Goal: Task Accomplishment & Management: Complete application form

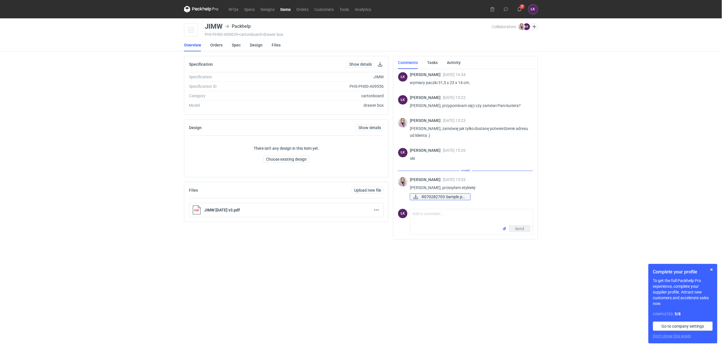
scroll to position [414, 0]
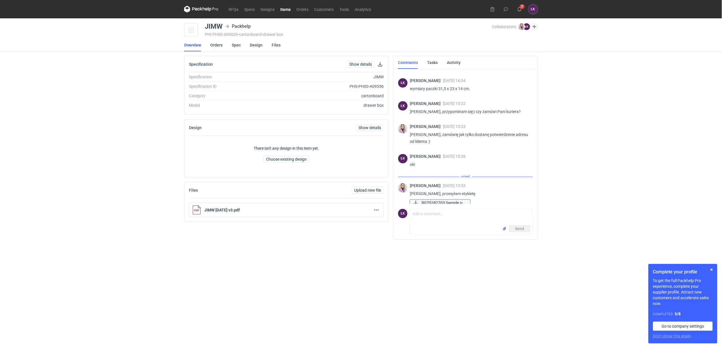
click at [435, 200] on span "R070282703 Sample.pd..." at bounding box center [444, 203] width 44 height 6
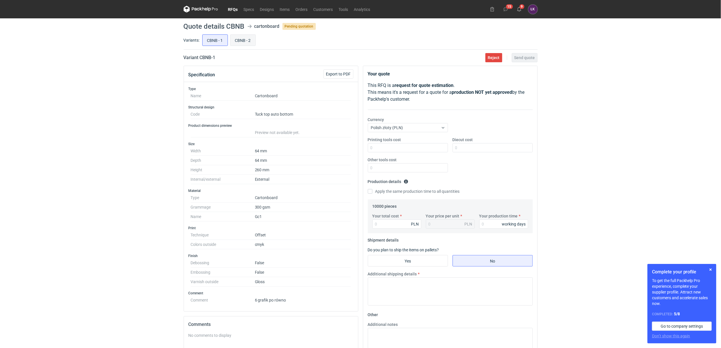
click at [238, 38] on input "CBNB - 2" at bounding box center [242, 40] width 25 height 11
radio input "true"
click at [221, 42] on input "CBNB - 1" at bounding box center [214, 40] width 25 height 11
radio input "true"
click at [239, 39] on input "CBNB - 2" at bounding box center [242, 40] width 25 height 11
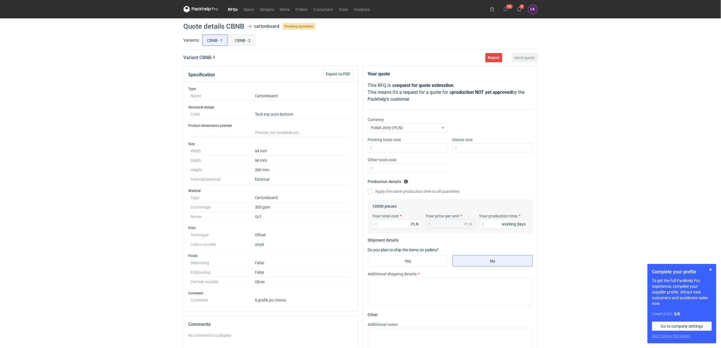
radio input "true"
click at [220, 39] on input "CBNB - 1" at bounding box center [214, 40] width 25 height 11
radio input "true"
click at [241, 39] on input "CBNB - 2" at bounding box center [242, 40] width 25 height 11
radio input "true"
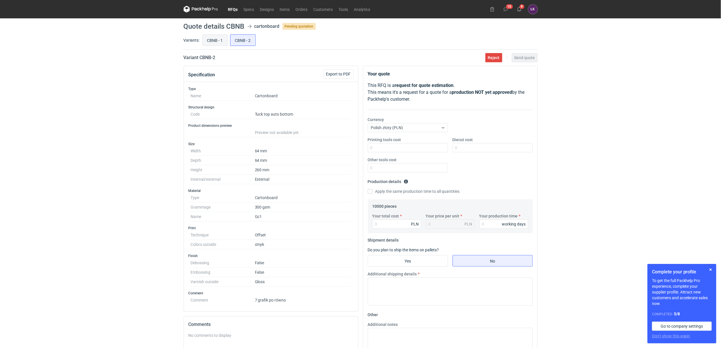
click at [219, 39] on input "CBNB - 1" at bounding box center [214, 40] width 25 height 11
radio input "true"
click at [240, 39] on input "CBNB - 2" at bounding box center [242, 40] width 25 height 11
radio input "true"
click at [217, 42] on input "CBNB - 1" at bounding box center [214, 40] width 25 height 11
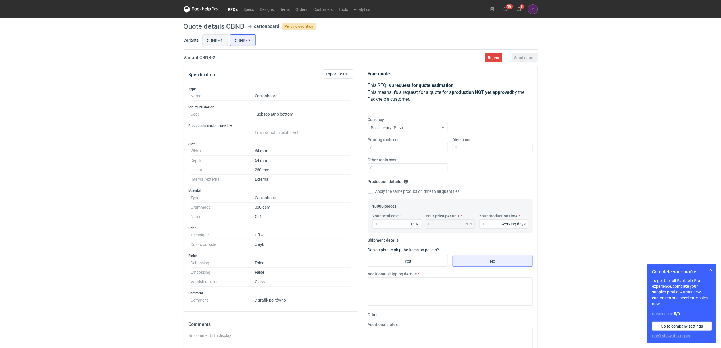
radio input "true"
drag, startPoint x: 227, startPoint y: 28, endPoint x: 247, endPoint y: 26, distance: 20.0
click at [247, 26] on header "Quote details CBNB cartonboard Pending quotation" at bounding box center [361, 26] width 354 height 7
copy header "CBNB"
click at [245, 38] on input "CBNB - 2" at bounding box center [242, 40] width 25 height 11
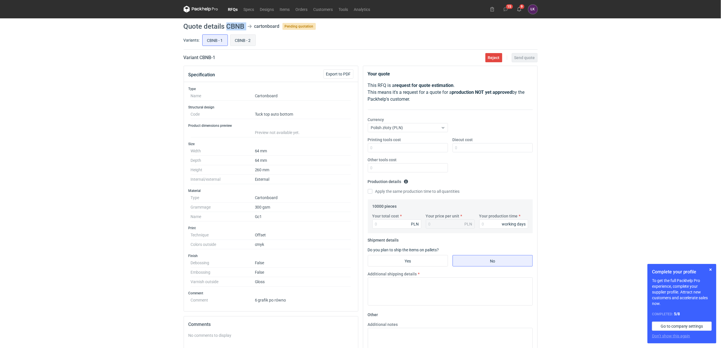
radio input "true"
click at [214, 41] on input "CBNB - 1" at bounding box center [214, 40] width 25 height 11
radio input "true"
click at [237, 41] on input "CBNB - 2" at bounding box center [242, 40] width 25 height 11
radio input "true"
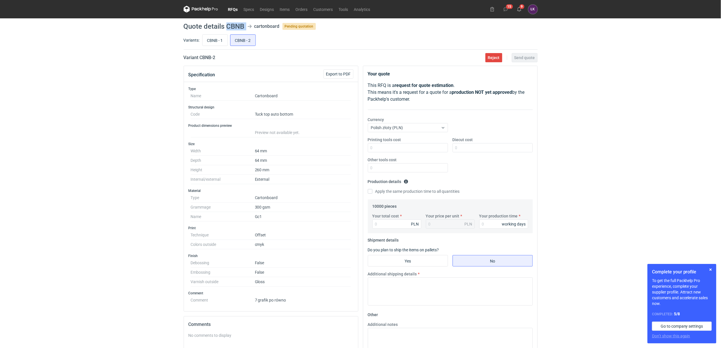
click at [236, 23] on h1 "Quote details CBNB" at bounding box center [214, 26] width 61 height 7
click at [217, 40] on input "CBNB - 1" at bounding box center [214, 40] width 25 height 11
radio input "true"
click at [245, 38] on input "CBNB - 2" at bounding box center [242, 40] width 25 height 11
radio input "true"
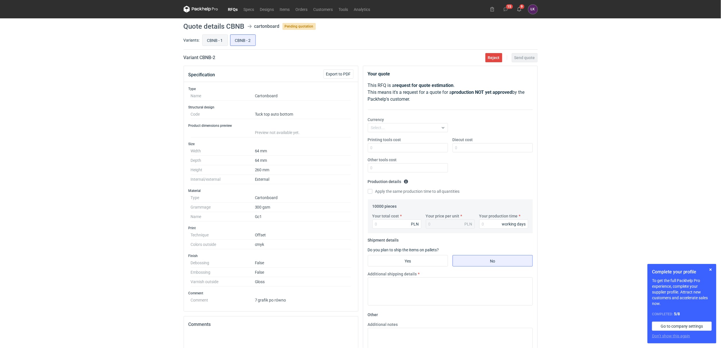
click at [217, 38] on input "CBNB - 1" at bounding box center [214, 40] width 25 height 11
radio input "true"
click at [243, 38] on input "CBNB - 2" at bounding box center [242, 40] width 25 height 11
radio input "true"
click at [227, 36] on input "CBNB - 1" at bounding box center [214, 40] width 25 height 11
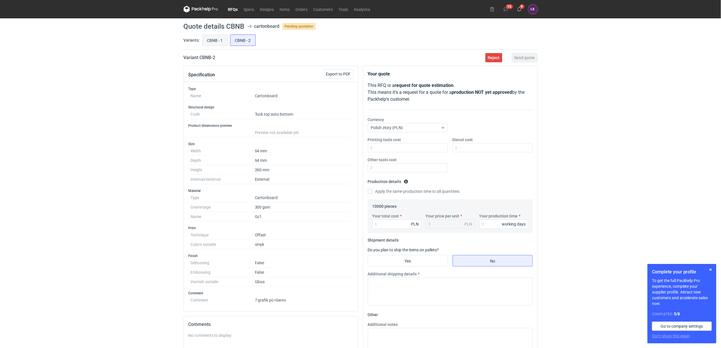
radio input "true"
click at [236, 36] on input "CBNB - 2" at bounding box center [242, 40] width 25 height 11
radio input "true"
click at [212, 38] on input "CBNB - 1" at bounding box center [214, 40] width 25 height 11
radio input "true"
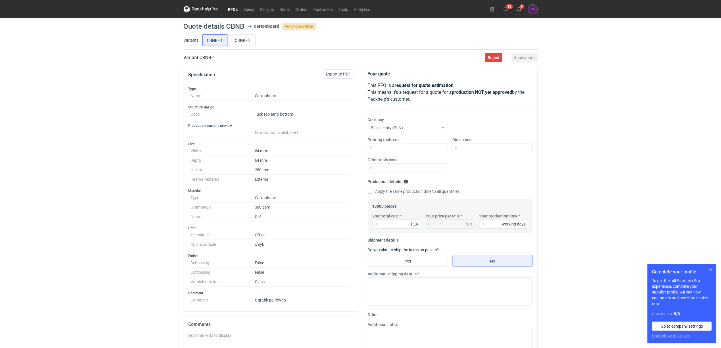
click at [90, 154] on div "RFQs Specs Designs Items Orders Customers Tools Analytics 15 9 [PERSON_NAME] Ko…" at bounding box center [360, 174] width 721 height 348
click at [171, 208] on div "RFQs Specs Designs Items Orders Customers Tools Analytics 15 9 [PERSON_NAME] Ko…" at bounding box center [360, 174] width 721 height 348
drag, startPoint x: 284, startPoint y: 281, endPoint x: 176, endPoint y: 190, distance: 141.4
click at [176, 190] on div "RFQs Specs Designs Items Orders Customers Tools Analytics 15 9 [PERSON_NAME] Ko…" at bounding box center [360, 174] width 721 height 348
click at [160, 196] on div "RFQs Specs Designs Items Orders Customers Tools Analytics 15 9 [PERSON_NAME] Ko…" at bounding box center [360, 174] width 721 height 348
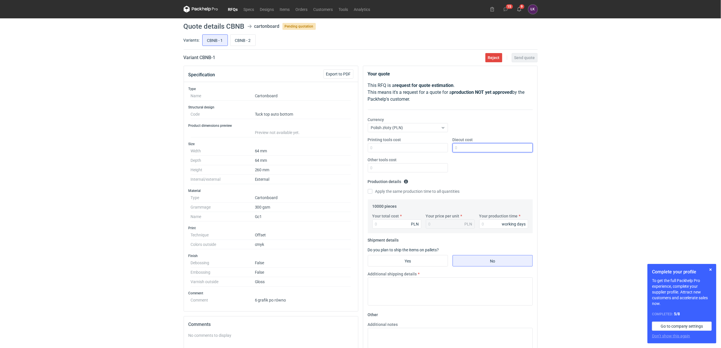
click at [468, 149] on input "Diecut cost" at bounding box center [492, 147] width 80 height 9
type input "2300"
click at [486, 226] on input "Your production time" at bounding box center [503, 224] width 49 height 9
type input "15"
click at [658, 164] on div "RFQs Specs Designs Items Orders Customers Tools Analytics 15 9 [PERSON_NAME] Ko…" at bounding box center [360, 174] width 721 height 348
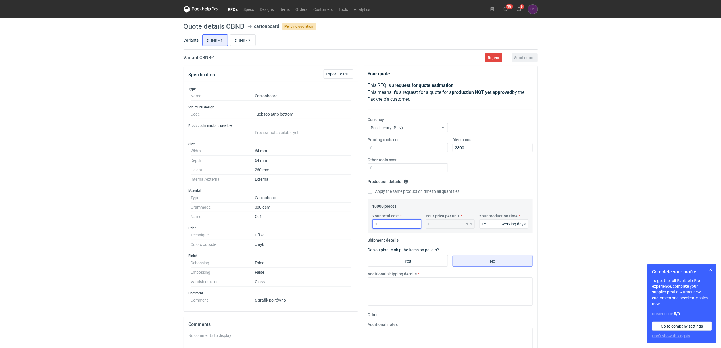
click at [393, 228] on input "Your total cost" at bounding box center [396, 224] width 49 height 9
type input "7900"
type input "0.79"
type input "7900"
click at [418, 260] on input "Yes" at bounding box center [408, 261] width 80 height 11
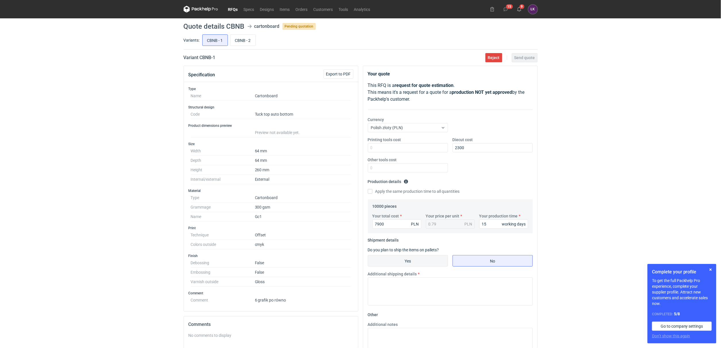
radio input "true"
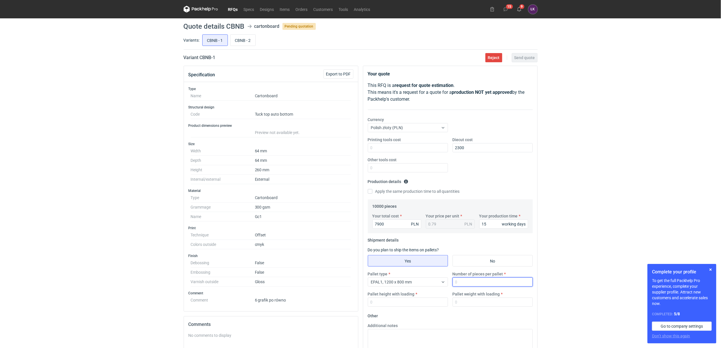
click at [469, 286] on input "Number of pieces per pallet" at bounding box center [492, 282] width 80 height 9
type input "10000"
click at [473, 305] on input "Pallet weight with loading" at bounding box center [492, 302] width 80 height 9
type input "350"
click at [393, 305] on input "Pallet height with loading" at bounding box center [408, 302] width 80 height 9
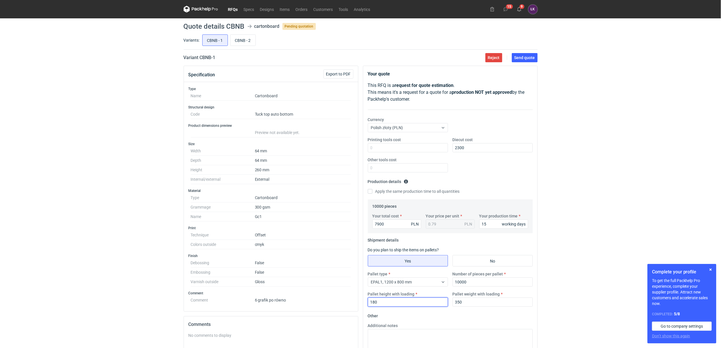
type input "180"
click at [617, 159] on div "RFQs Specs Designs Items Orders Customers Tools Analytics 15 9 [PERSON_NAME] Ko…" at bounding box center [360, 174] width 721 height 348
drag, startPoint x: 532, startPoint y: 58, endPoint x: 526, endPoint y: 337, distance: 278.9
click at [541, 326] on div "RFQs Specs Designs Items Orders Customers Tools Analytics 15 9 [PERSON_NAME] Ko…" at bounding box center [360, 174] width 721 height 348
click at [534, 60] on button "Send quote" at bounding box center [524, 57] width 26 height 9
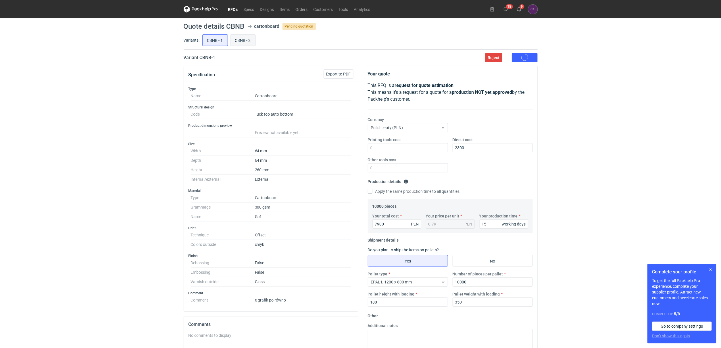
click at [240, 42] on input "CBNB - 2" at bounding box center [242, 40] width 25 height 11
radio input "true"
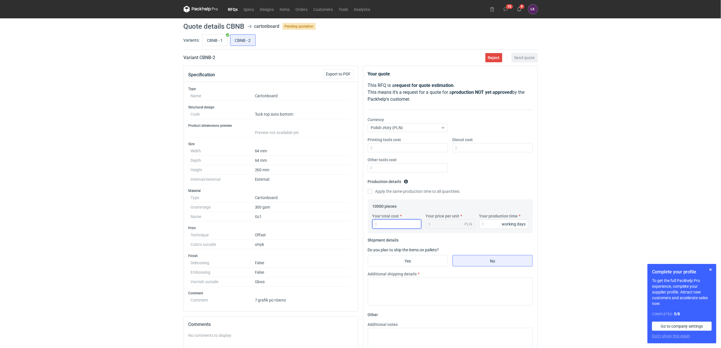
click at [388, 224] on input "Your total cost" at bounding box center [396, 224] width 49 height 9
type input "8960"
type input "0.9"
type input "8960"
click at [212, 39] on input "CBNB - 1" at bounding box center [214, 40] width 25 height 11
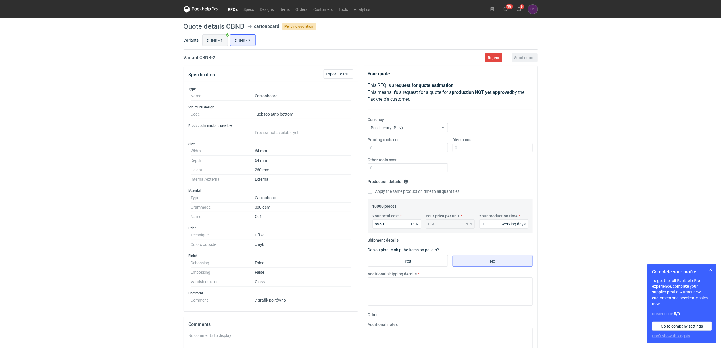
radio input "true"
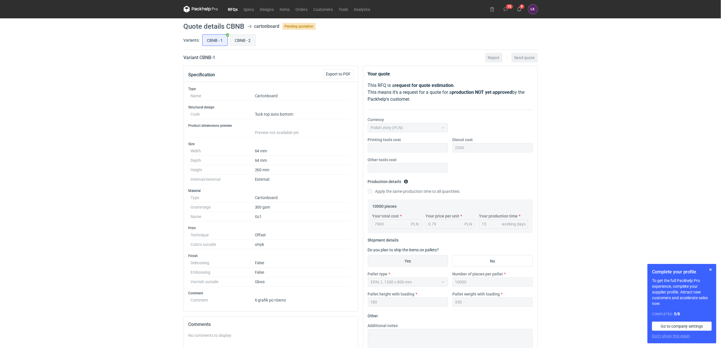
click at [235, 41] on input "CBNB - 2" at bounding box center [242, 40] width 25 height 11
radio input "true"
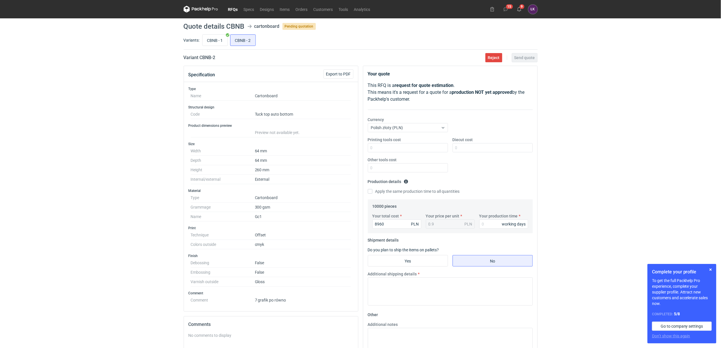
click at [465, 153] on div "Printing tools cost Diecut cost Other tools cost" at bounding box center [449, 157] width 169 height 40
click at [467, 146] on input "Diecut cost" at bounding box center [492, 147] width 80 height 9
type input "2300"
click at [140, 238] on div "RFQs Specs Designs Items Orders Customers Tools Analytics 15 9 [PERSON_NAME] Ko…" at bounding box center [360, 174] width 721 height 348
click at [486, 228] on input "Your production time" at bounding box center [503, 224] width 49 height 9
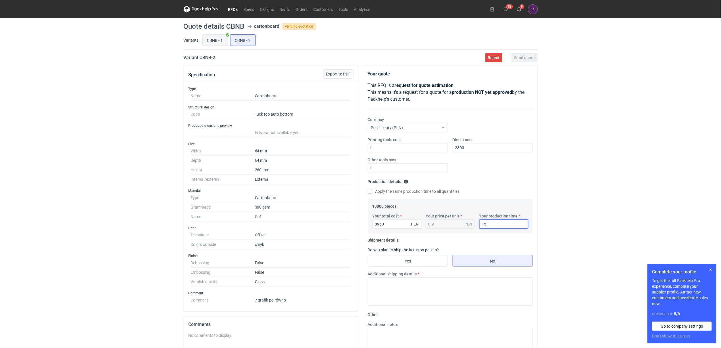
type input "15"
click at [218, 41] on input "CBNB - 1" at bounding box center [214, 40] width 25 height 11
radio input "true"
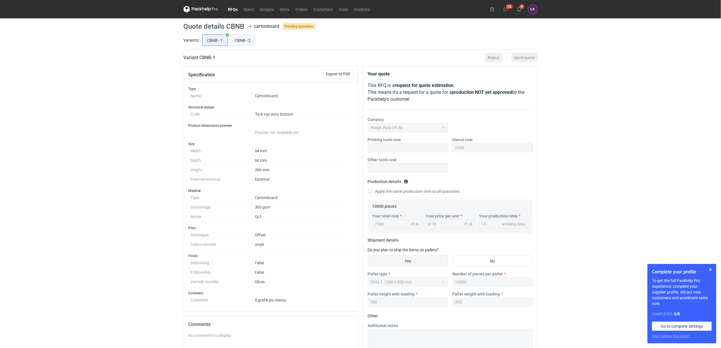
click at [243, 41] on input "CBNB - 2" at bounding box center [242, 40] width 25 height 11
radio input "true"
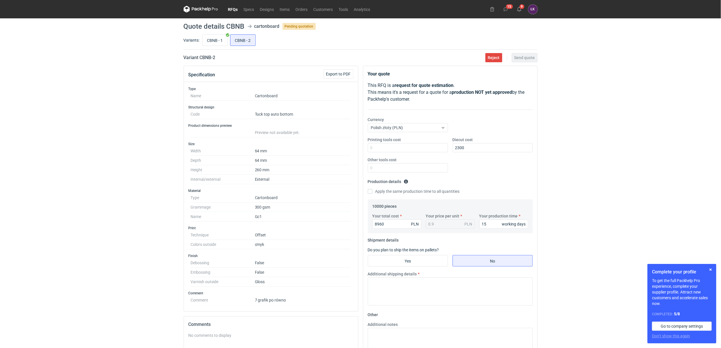
click at [408, 253] on fieldset "Shipment details Do you plan to ship the items on pallets? Yes No Additional sh…" at bounding box center [450, 273] width 165 height 75
click at [421, 265] on input "Yes" at bounding box center [408, 261] width 80 height 11
radio input "true"
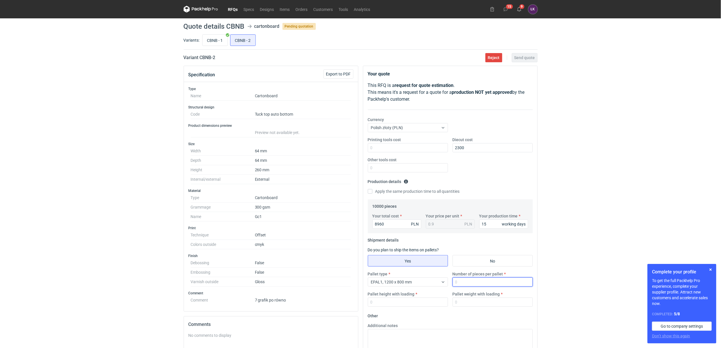
click at [488, 284] on input "Number of pieces per pallet" at bounding box center [492, 282] width 80 height 9
type input "10000"
click at [471, 309] on div "Pallet type EPAL1, 1200 x 800 mm Number of pieces per pallet 10000 Pallet heigh…" at bounding box center [449, 291] width 169 height 40
click at [473, 304] on input "Pallet weight with loading" at bounding box center [492, 302] width 80 height 9
type input "350"
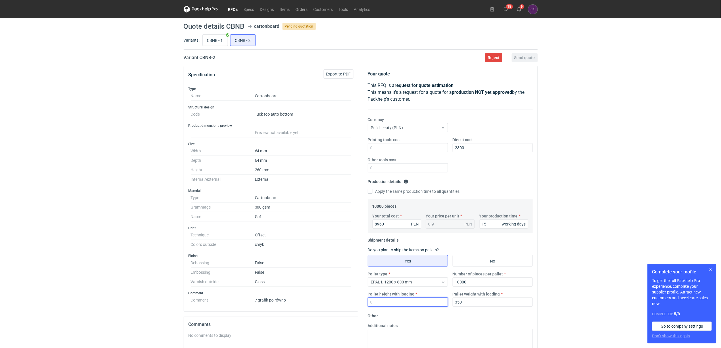
click at [424, 303] on input "Pallet height with loading" at bounding box center [408, 302] width 80 height 9
type input "180"
click at [529, 58] on span "Send quote" at bounding box center [524, 58] width 21 height 4
drag, startPoint x: 227, startPoint y: 24, endPoint x: 244, endPoint y: 22, distance: 17.0
click at [244, 23] on h1 "Quote details CBNB" at bounding box center [214, 26] width 61 height 7
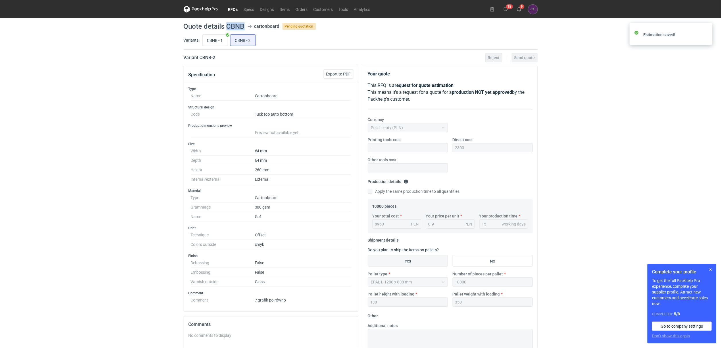
copy h1 "CBNB"
click at [213, 44] on input "CBNB - 1" at bounding box center [214, 40] width 25 height 11
radio input "true"
click at [530, 149] on div "2300" at bounding box center [492, 147] width 80 height 9
click at [521, 9] on button "9" at bounding box center [518, 9] width 9 height 9
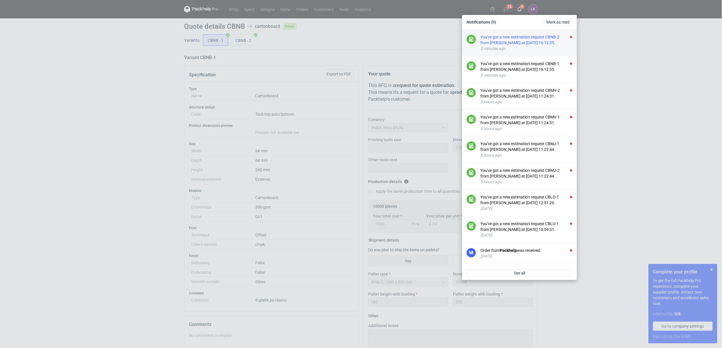
click at [527, 40] on div "You've got a new estimation request CBNB-2 from [PERSON_NAME] at [DATE] 16:12:3…" at bounding box center [526, 39] width 92 height 11
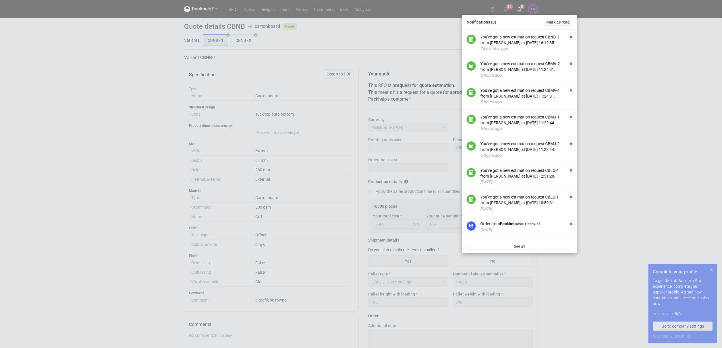
click at [527, 40] on div "You've got a new estimation request CBNB-1 from [PERSON_NAME] at [DATE] 16:12:3…" at bounding box center [526, 39] width 92 height 11
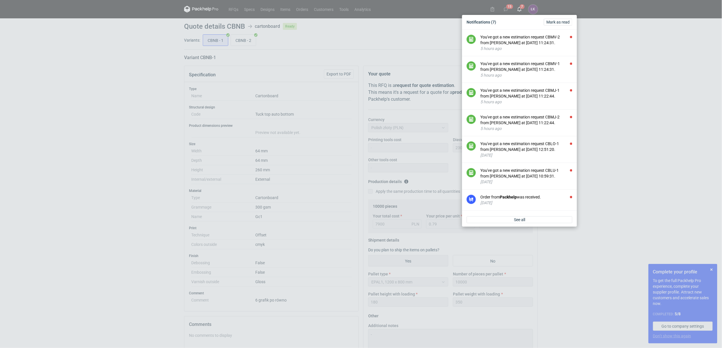
click at [527, 40] on div "You've got a new estimation request CBMV-2 from [PERSON_NAME] at [DATE] 11:24:3…" at bounding box center [526, 39] width 92 height 11
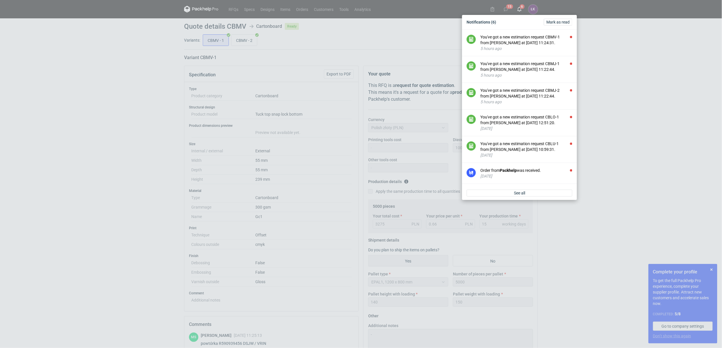
click at [527, 41] on div "You've got a new estimation request CBMV-1 from [PERSON_NAME] at [DATE] 11:24:3…" at bounding box center [526, 39] width 92 height 11
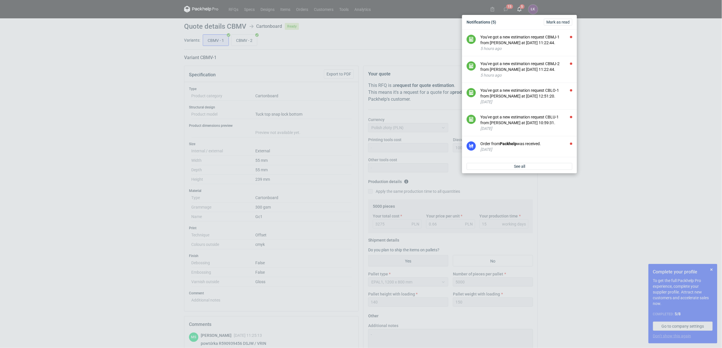
click at [527, 41] on div "You've got a new estimation request CBMJ-1 from [PERSON_NAME] at [DATE] 11:22:4…" at bounding box center [526, 39] width 92 height 11
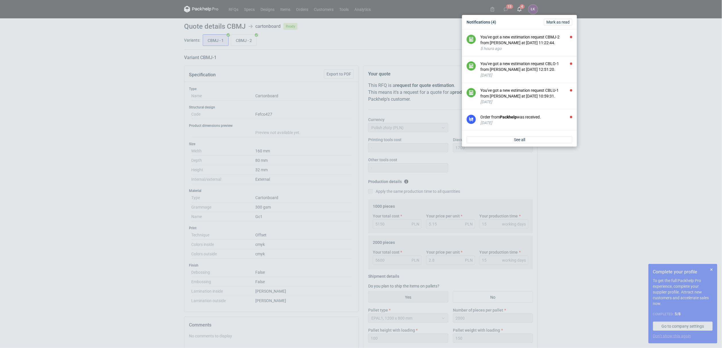
click at [527, 41] on div "You've got a new estimation request CBMJ-2 from [PERSON_NAME] at [DATE] 11:22:4…" at bounding box center [526, 39] width 92 height 11
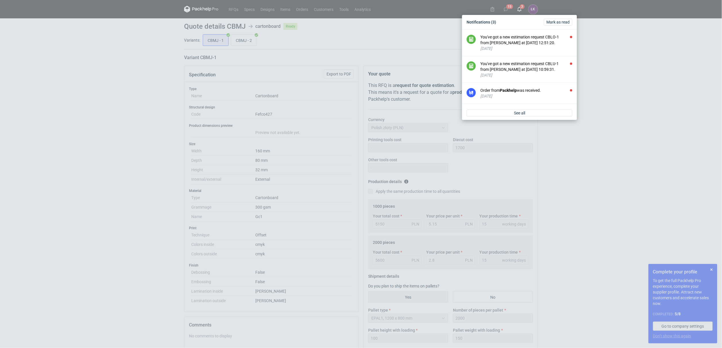
click at [527, 41] on div "You've got a new estimation request CBLO-1 from [PERSON_NAME] at [DATE] 12:51:2…" at bounding box center [526, 39] width 92 height 11
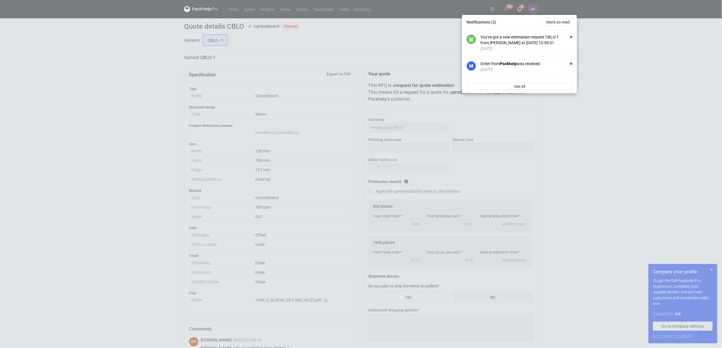
click at [527, 41] on div "You've got a new estimation request CBLU-1 from [PERSON_NAME] at [DATE] 10:59:3…" at bounding box center [526, 39] width 92 height 11
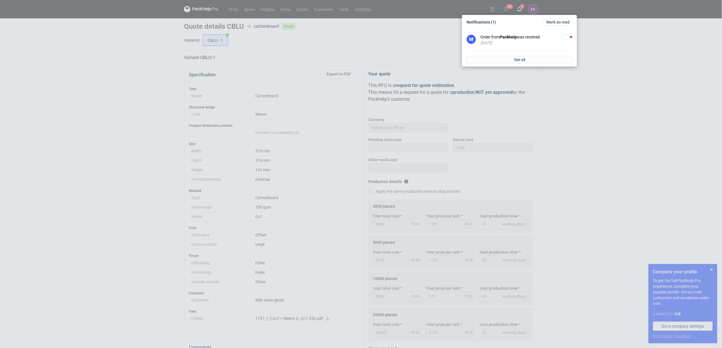
click at [527, 41] on div "[DATE]" at bounding box center [526, 43] width 92 height 6
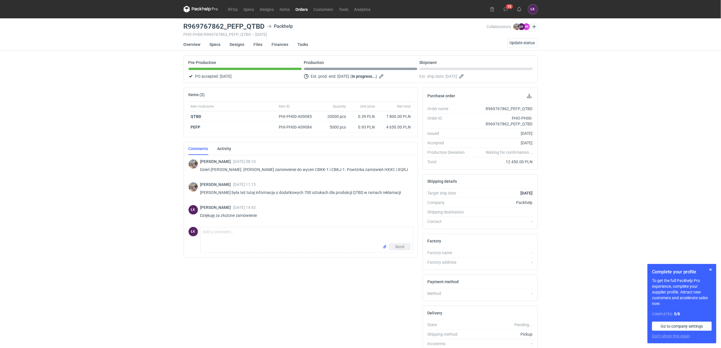
click at [153, 190] on div "RFQs Specs Designs Items Orders Customers Tools Analytics 15 [PERSON_NAME] Kowa…" at bounding box center [360, 174] width 721 height 348
click at [511, 43] on span "Update status" at bounding box center [521, 43] width 25 height 4
click at [49, 164] on div "RFQs Specs Designs Items Orders Customers Tools Analytics 15 [PERSON_NAME] Kowa…" at bounding box center [360, 174] width 721 height 348
